Goal: Task Accomplishment & Management: Manage account settings

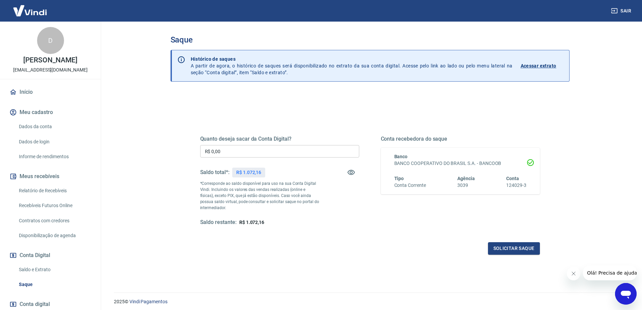
click at [278, 167] on div "Saldo total*: R$ 1.072,16" at bounding box center [279, 172] width 159 height 16
